Goal: Check status

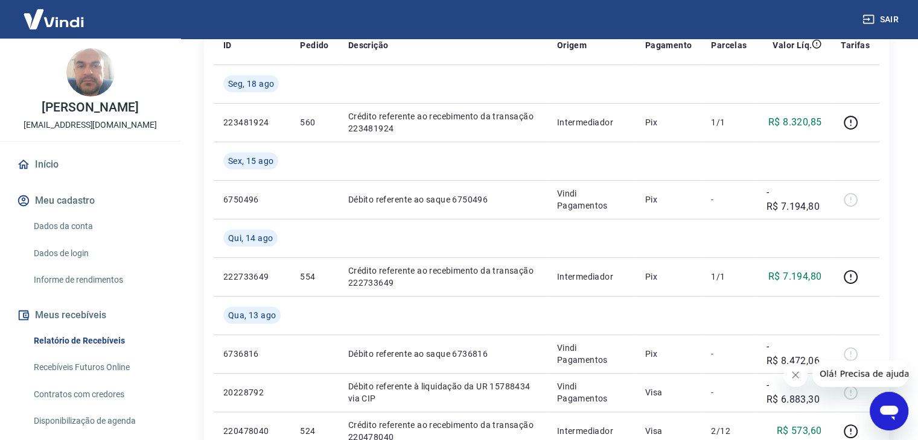
scroll to position [189, 0]
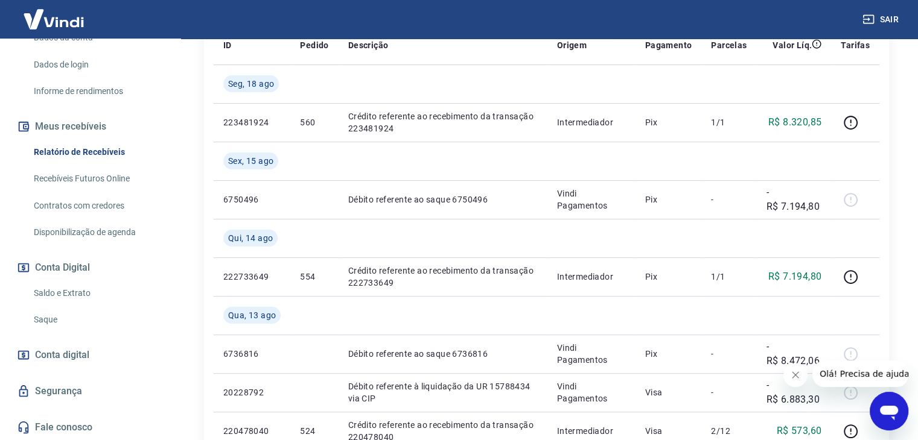
click at [82, 296] on link "Saldo e Extrato" at bounding box center [97, 293] width 137 height 25
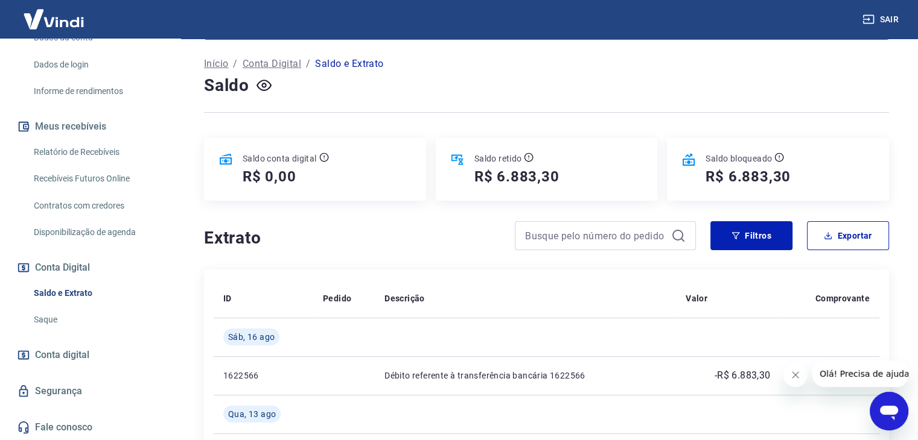
scroll to position [121, 0]
